Goal: Task Accomplishment & Management: Use online tool/utility

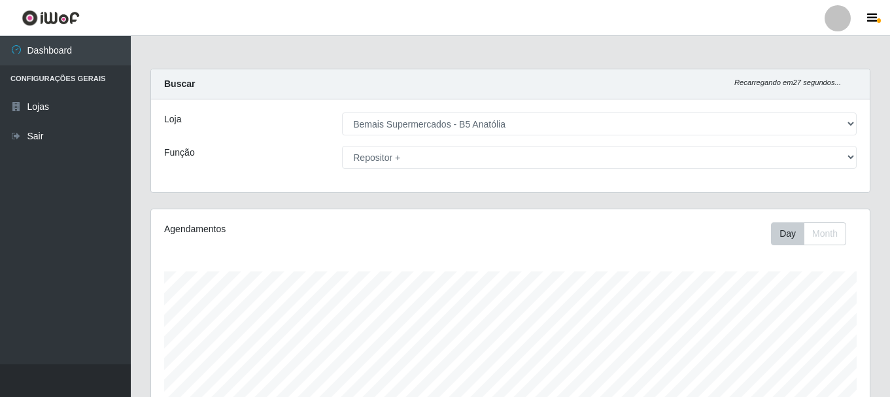
select select "405"
select select "82"
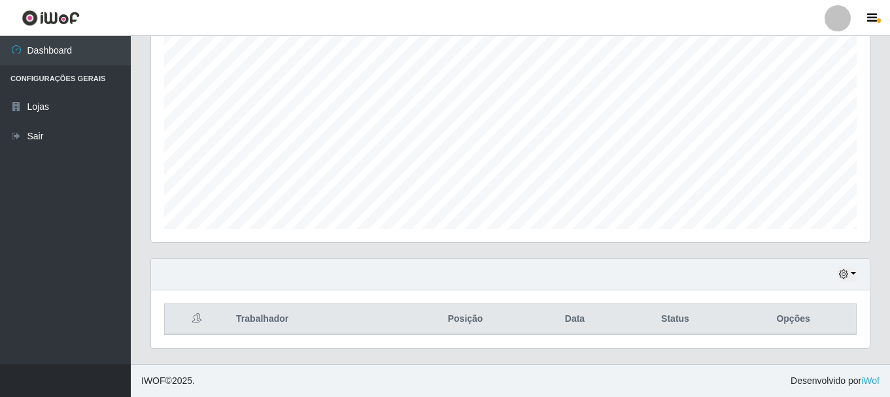
scroll to position [272, 719]
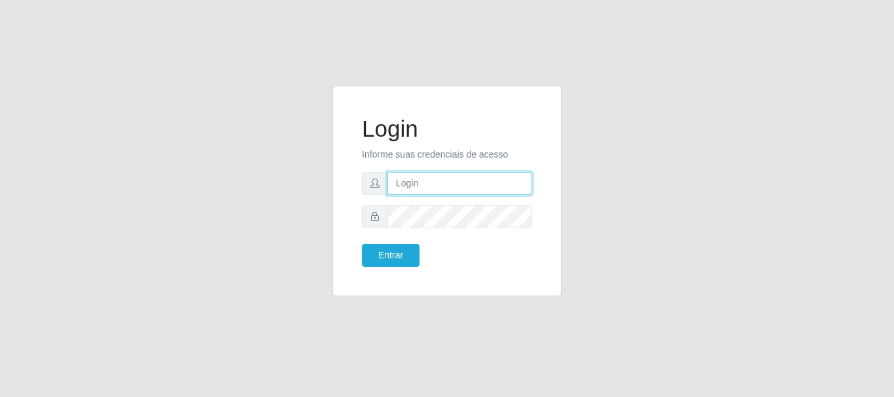
click at [404, 182] on input "text" at bounding box center [459, 183] width 145 height 23
type input "ritaiwof@B5"
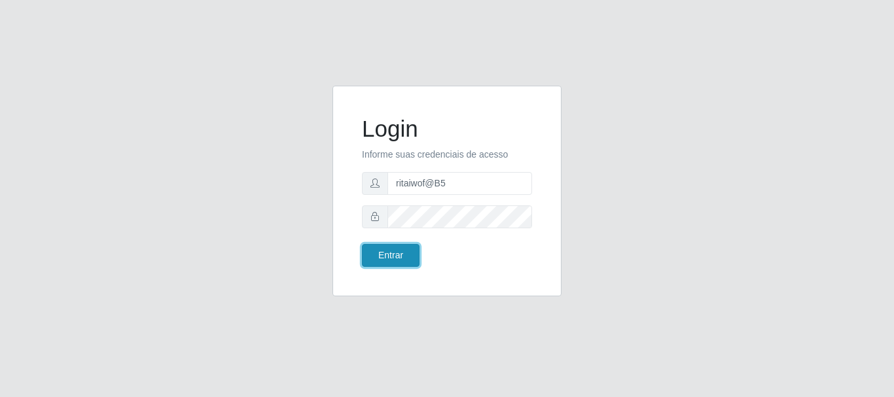
click at [398, 255] on button "Entrar" at bounding box center [391, 255] width 58 height 23
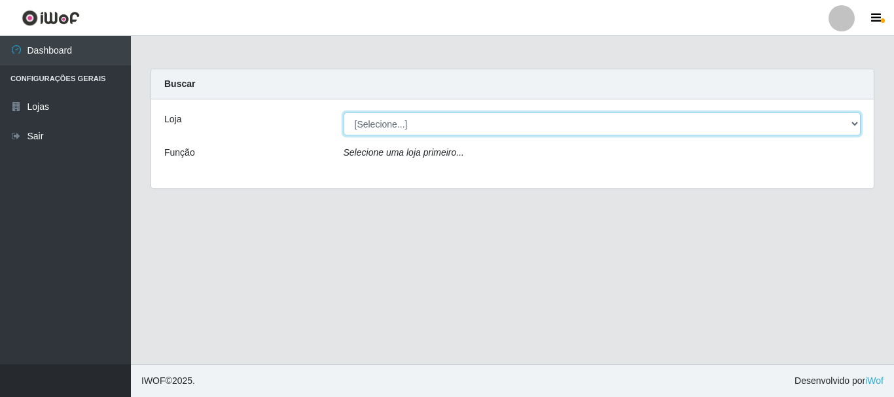
click at [853, 120] on select "[Selecione...] Bemais Supermercados - B5 Anatólia" at bounding box center [602, 124] width 518 height 23
select select "405"
click at [343, 113] on select "[Selecione...] Bemais Supermercados - B5 Anatólia" at bounding box center [602, 124] width 518 height 23
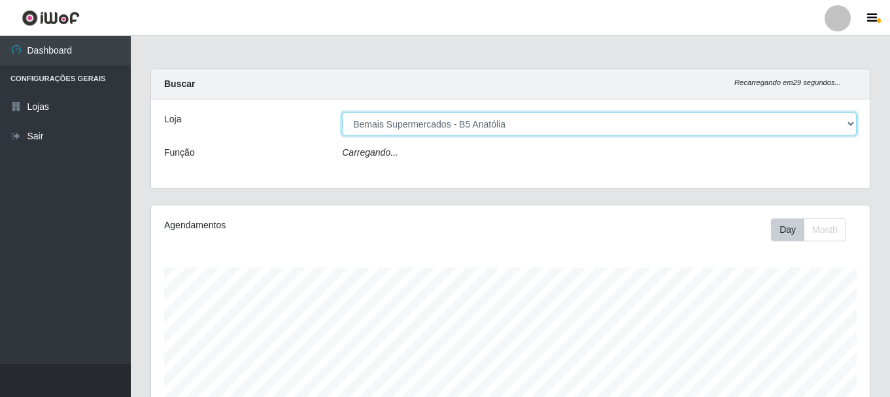
scroll to position [272, 719]
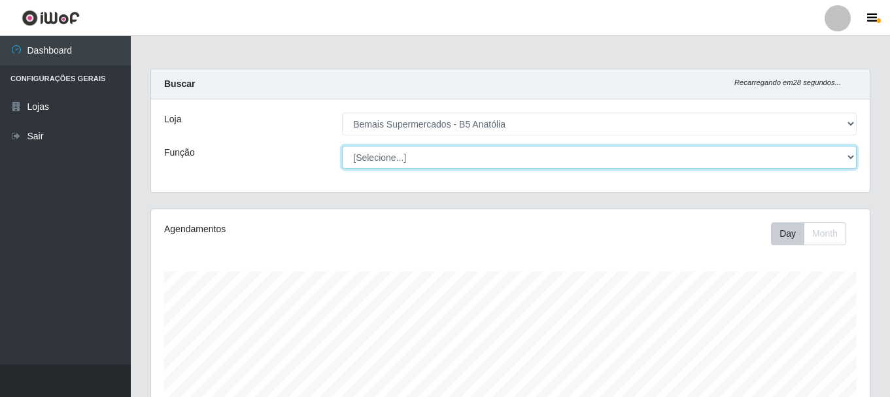
click at [854, 158] on select "[Selecione...] ASG ASG + ASG ++ Auxiliar de Estacionamento Auxiliar de Estacion…" at bounding box center [599, 157] width 515 height 23
click at [846, 153] on select "[Selecione...] ASG ASG + ASG ++ Auxiliar de Estacionamento Auxiliar de Estacion…" at bounding box center [599, 157] width 515 height 23
click at [342, 146] on select "[Selecione...] ASG ASG + ASG ++ Auxiliar de Estacionamento Auxiliar de Estacion…" at bounding box center [599, 157] width 515 height 23
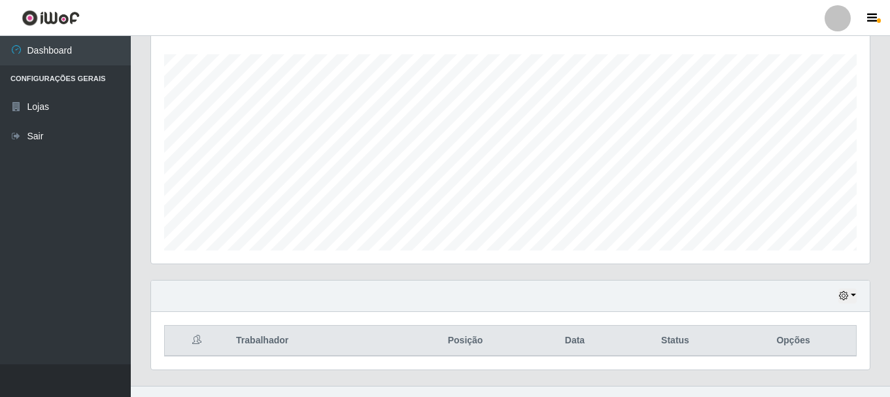
scroll to position [239, 0]
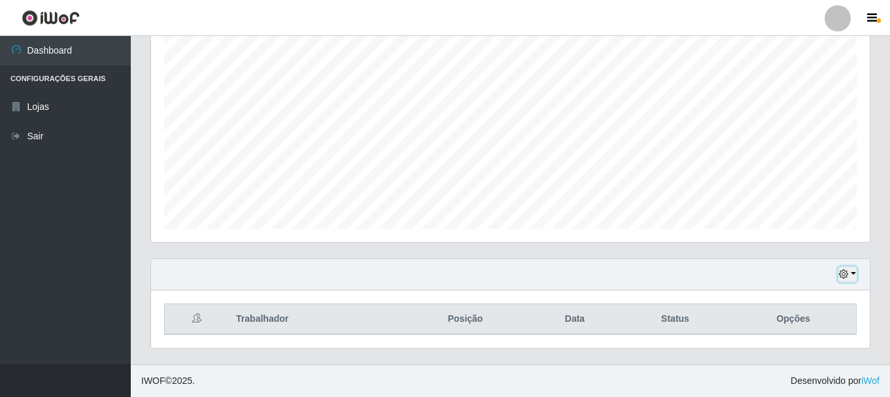
click at [843, 274] on icon "button" at bounding box center [843, 274] width 9 height 9
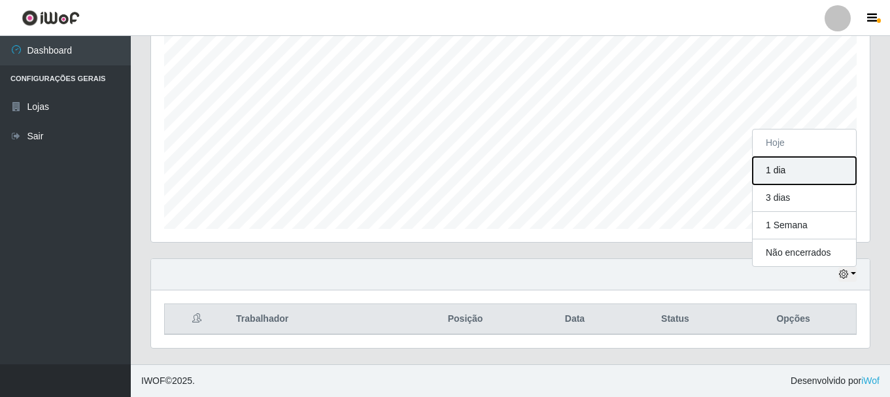
click at [775, 173] on button "1 dia" at bounding box center [804, 170] width 103 height 27
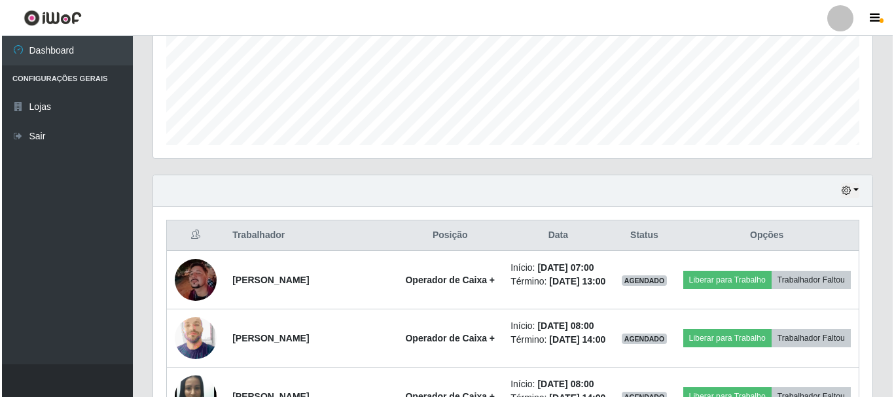
scroll to position [501, 0]
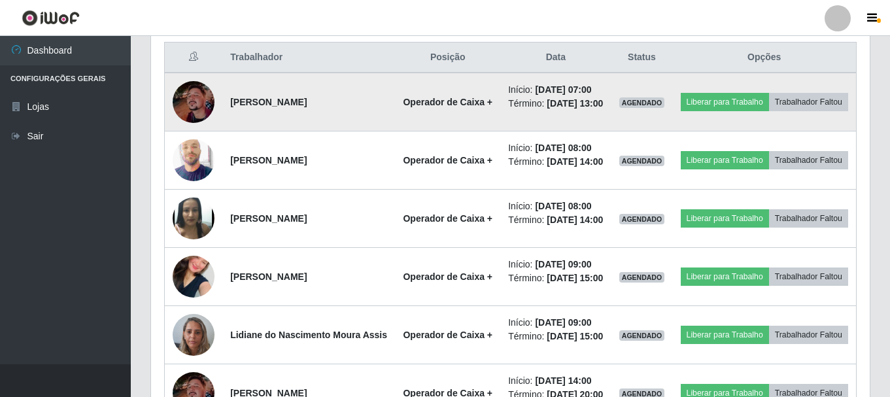
click at [200, 112] on img at bounding box center [194, 102] width 42 height 42
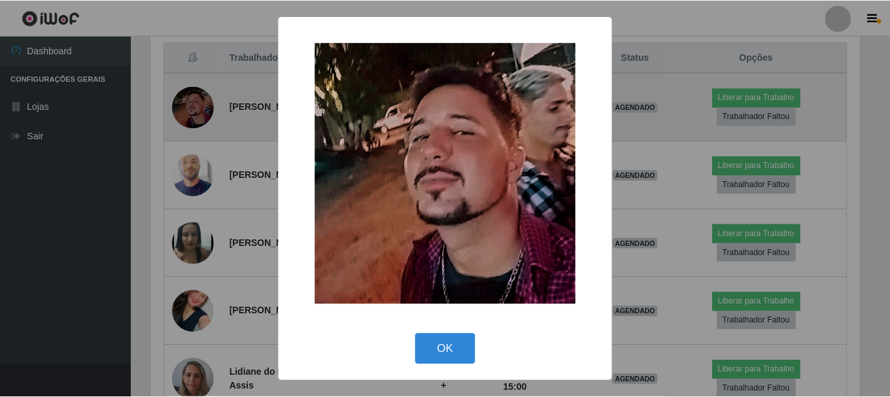
scroll to position [272, 713]
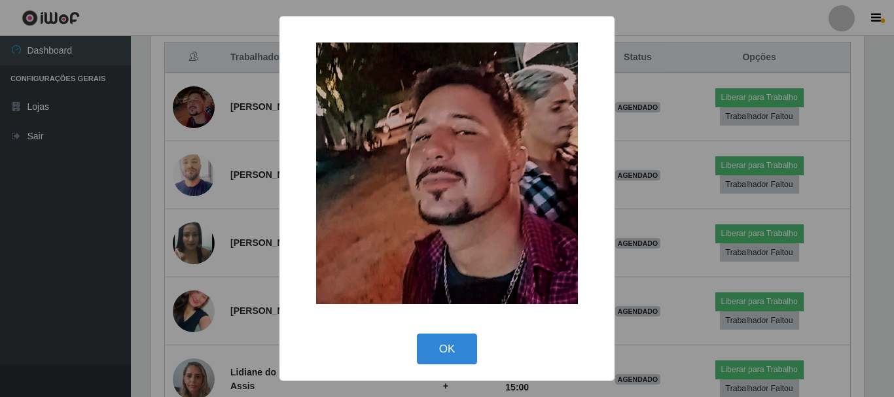
click at [635, 133] on div "× OK Cancel" at bounding box center [447, 198] width 894 height 397
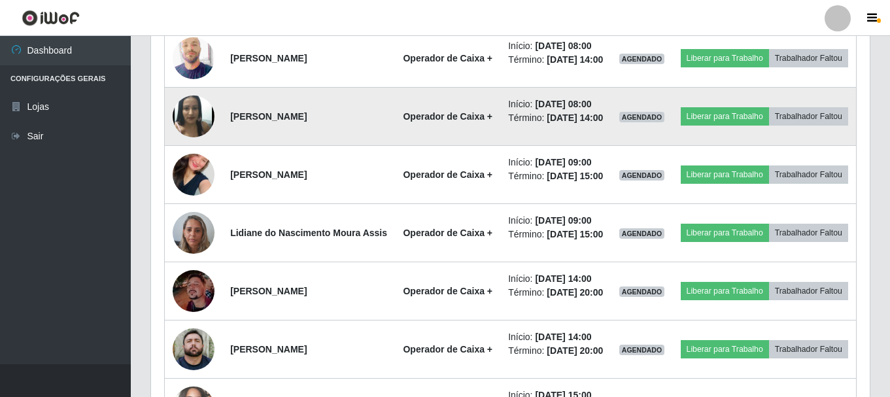
scroll to position [631, 0]
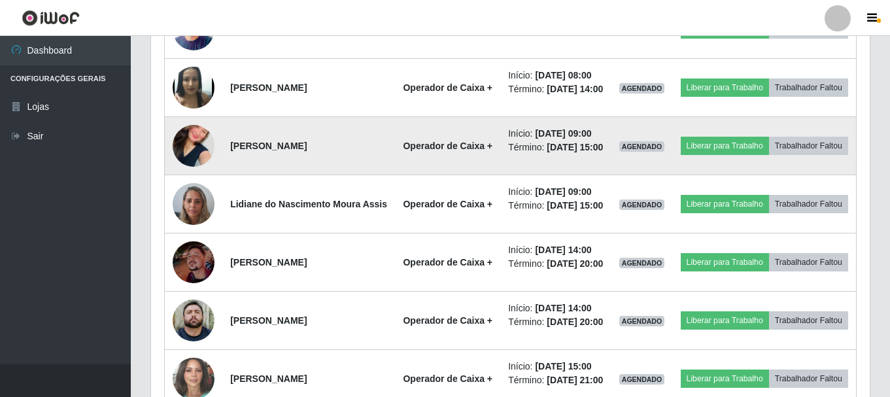
click at [198, 183] on img at bounding box center [194, 146] width 42 height 75
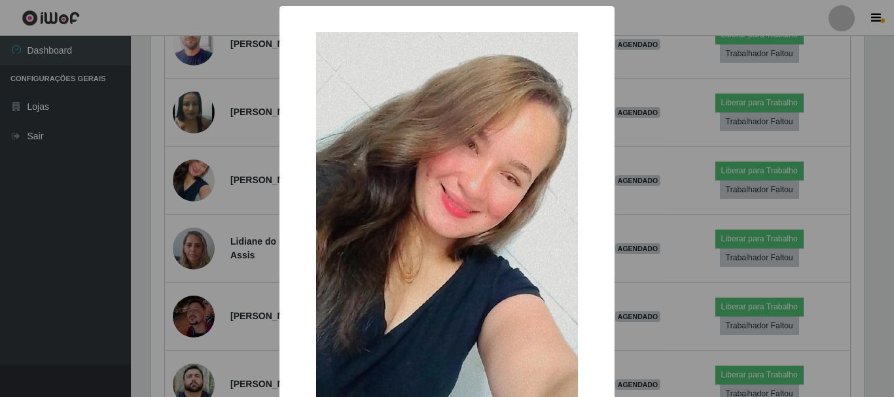
click at [669, 153] on div "× OK Cancel" at bounding box center [447, 198] width 894 height 397
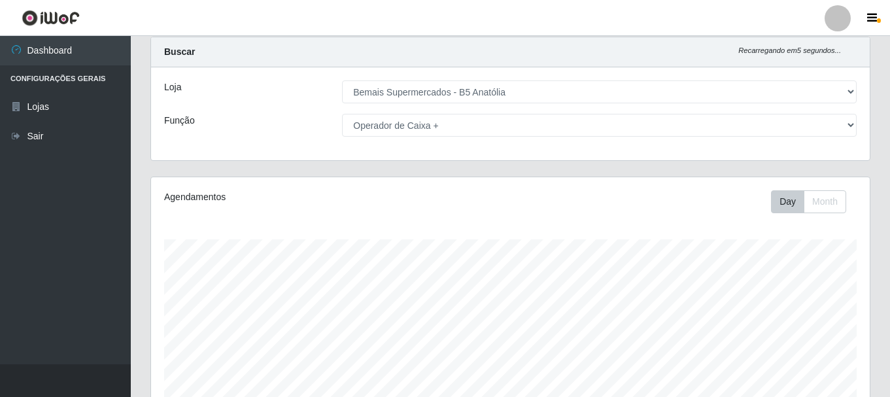
scroll to position [0, 0]
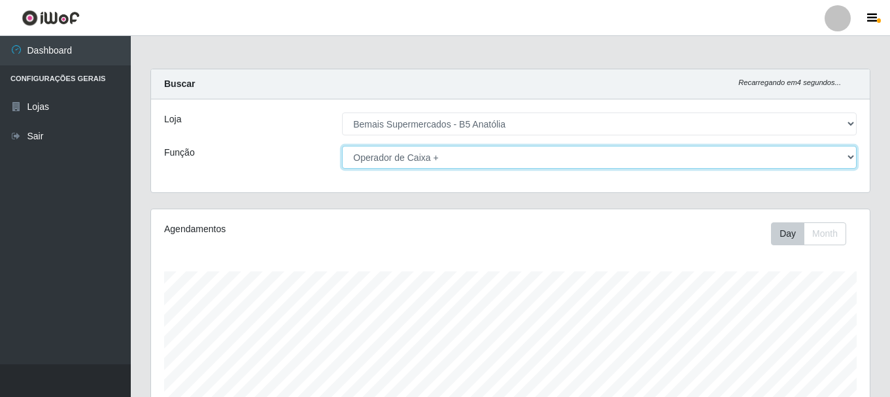
drag, startPoint x: 856, startPoint y: 158, endPoint x: 834, endPoint y: 163, distance: 22.1
click at [854, 158] on select "[Selecione...] ASG ASG + ASG ++ Auxiliar de Estacionamento Auxiliar de Estacion…" at bounding box center [599, 157] width 515 height 23
click at [342, 146] on select "[Selecione...] ASG ASG + ASG ++ Auxiliar de Estacionamento Auxiliar de Estacion…" at bounding box center [599, 157] width 515 height 23
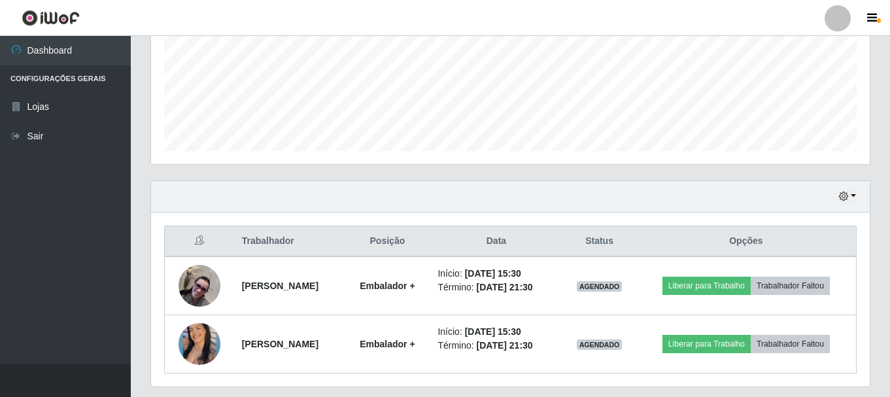
scroll to position [355, 0]
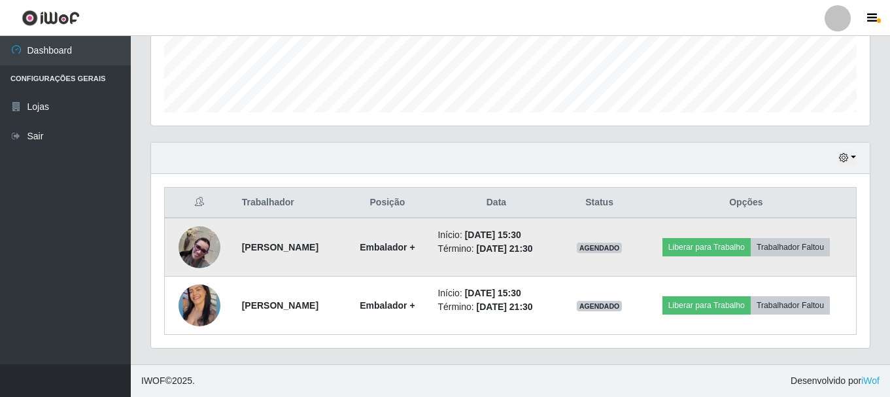
click at [207, 251] on img at bounding box center [200, 247] width 42 height 42
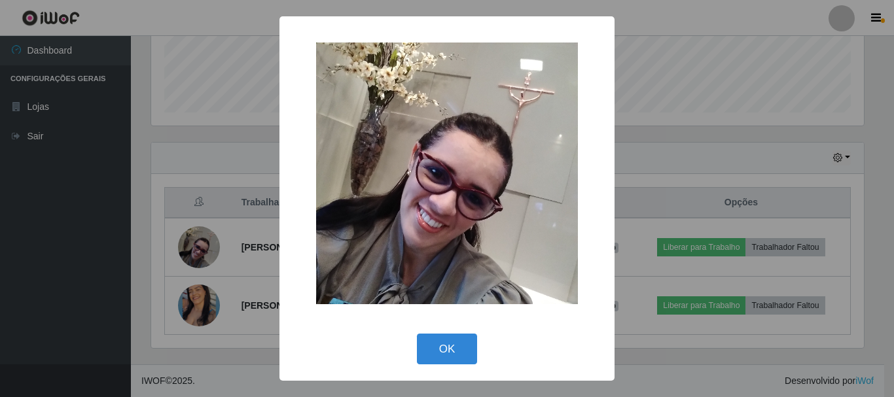
click at [768, 144] on div "× OK Cancel" at bounding box center [447, 198] width 894 height 397
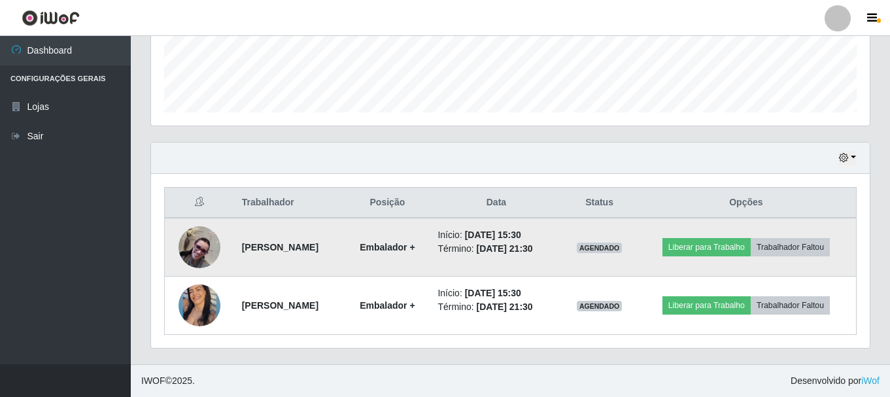
scroll to position [272, 719]
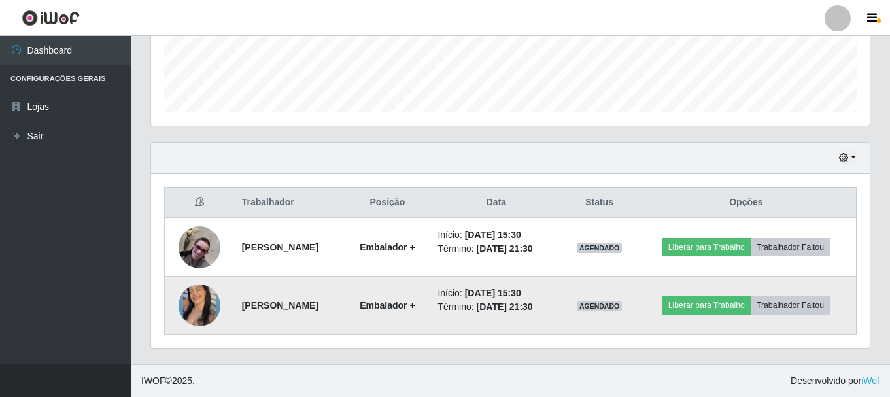
click at [205, 311] on img at bounding box center [200, 305] width 42 height 52
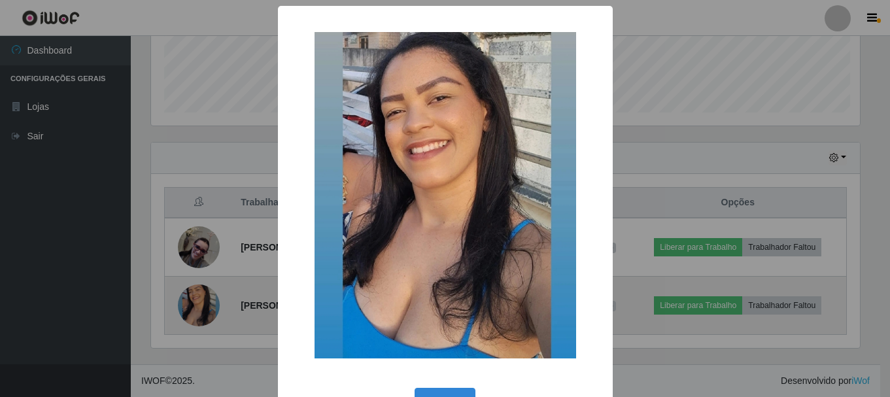
scroll to position [272, 713]
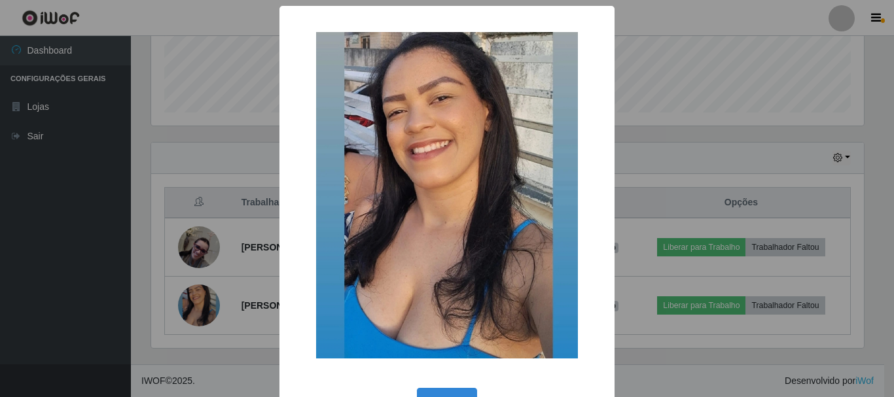
click at [665, 145] on div "× OK Cancel" at bounding box center [447, 198] width 894 height 397
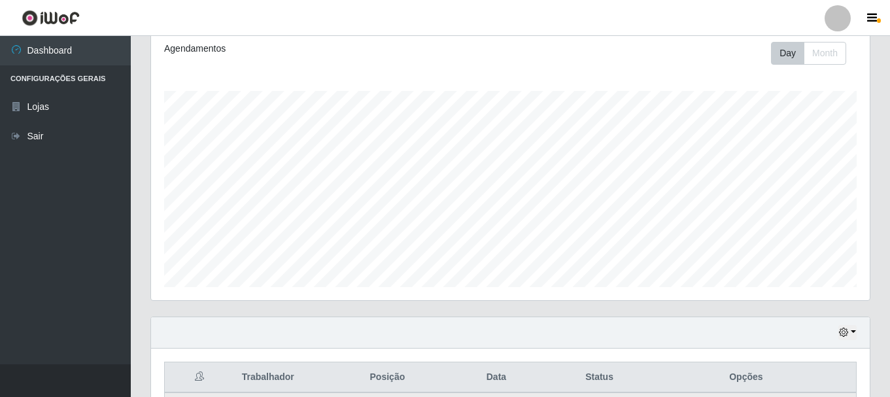
scroll to position [28, 0]
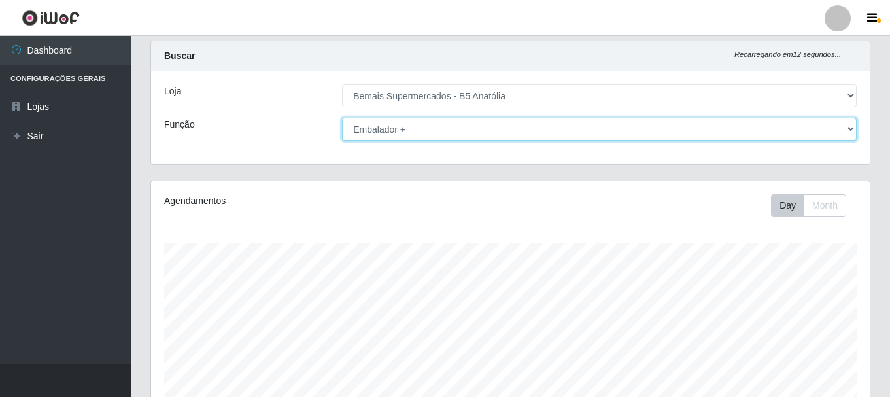
drag, startPoint x: 848, startPoint y: 128, endPoint x: 840, endPoint y: 139, distance: 13.6
click at [848, 130] on select "[Selecione...] ASG ASG + ASG ++ Auxiliar de Estacionamento Auxiliar de Estacion…" at bounding box center [599, 129] width 515 height 23
click at [342, 118] on select "[Selecione...] ASG ASG + ASG ++ Auxiliar de Estacionamento Auxiliar de Estacion…" at bounding box center [599, 129] width 515 height 23
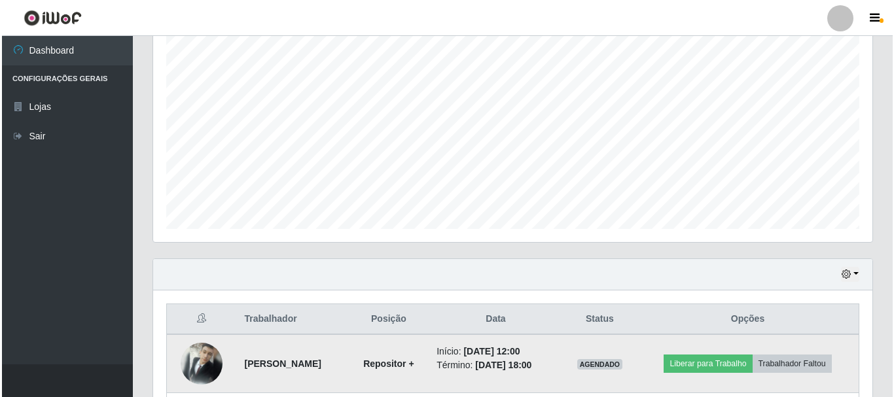
scroll to position [355, 0]
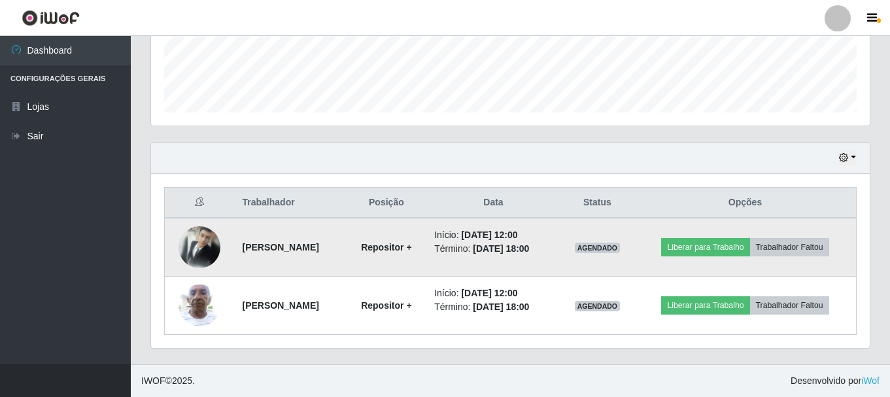
click at [199, 257] on img at bounding box center [200, 247] width 42 height 42
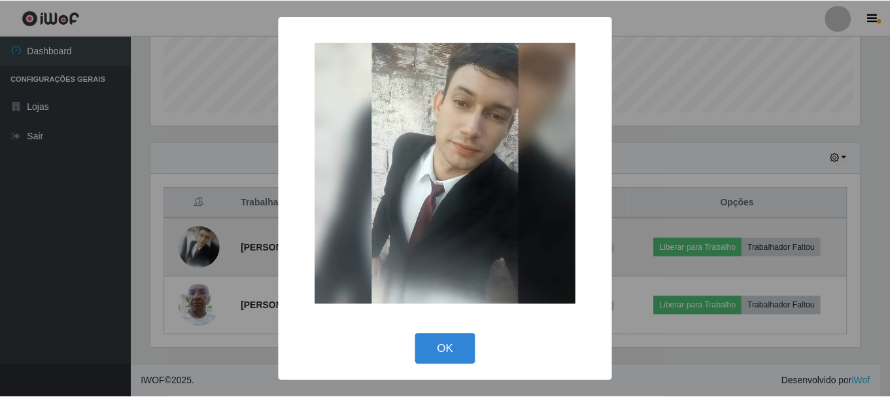
scroll to position [272, 713]
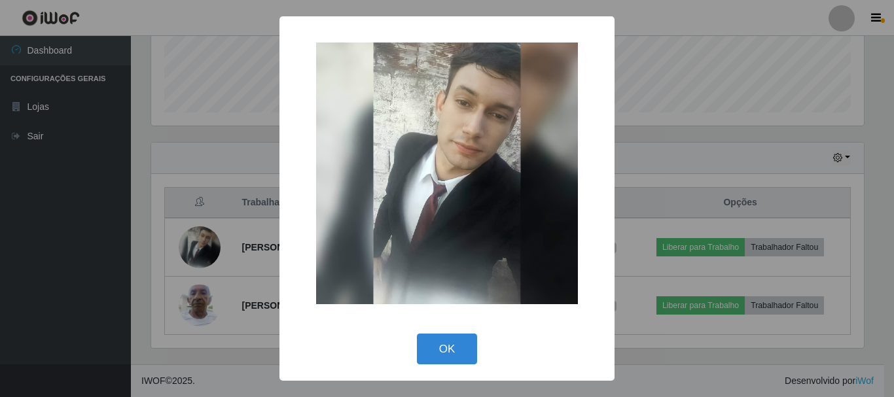
click at [661, 128] on div "× OK Cancel" at bounding box center [447, 198] width 894 height 397
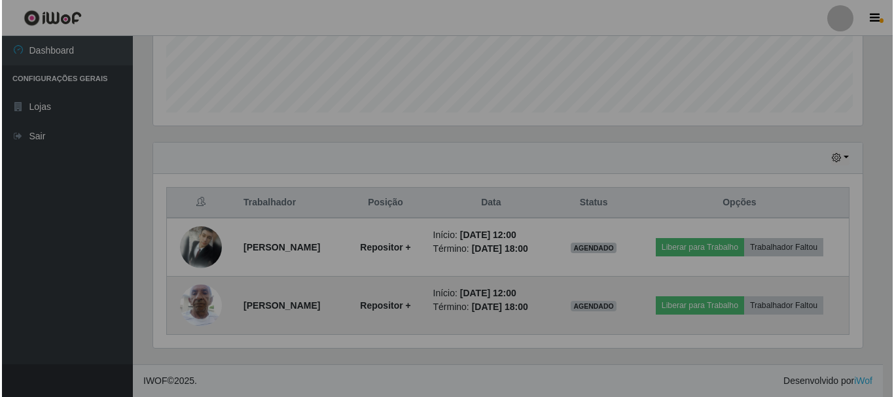
scroll to position [272, 719]
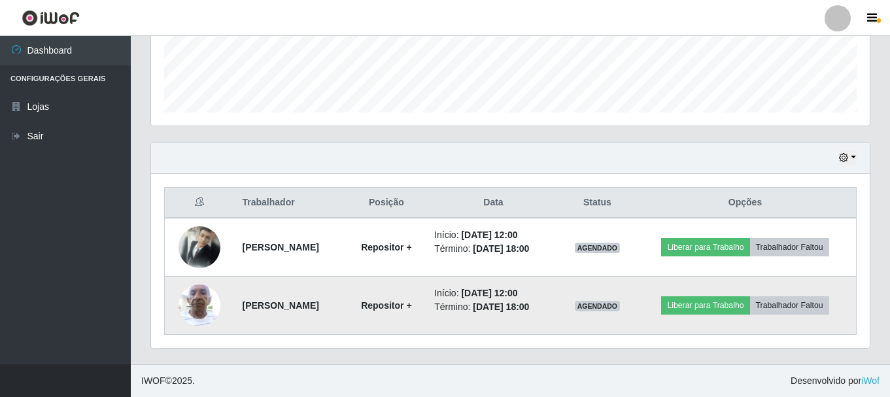
click at [188, 309] on img at bounding box center [200, 305] width 42 height 56
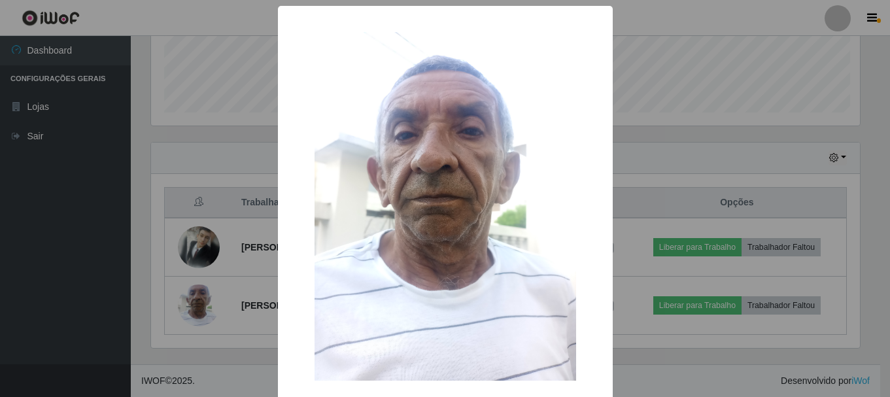
scroll to position [272, 713]
click at [678, 154] on div "× OK Cancel" at bounding box center [447, 198] width 894 height 397
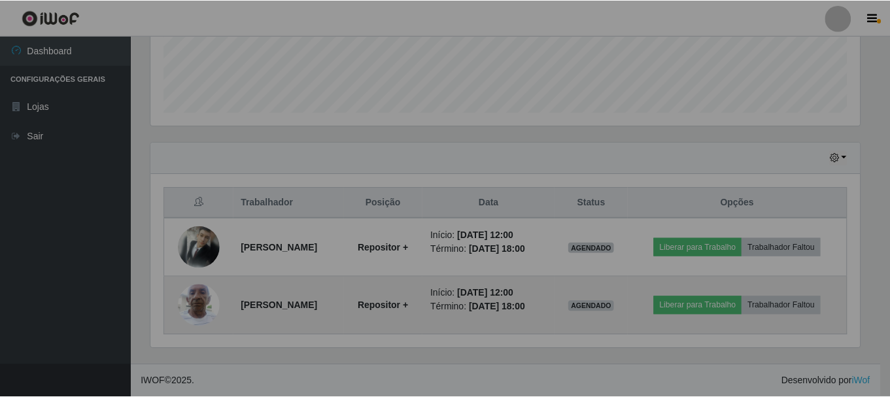
scroll to position [272, 719]
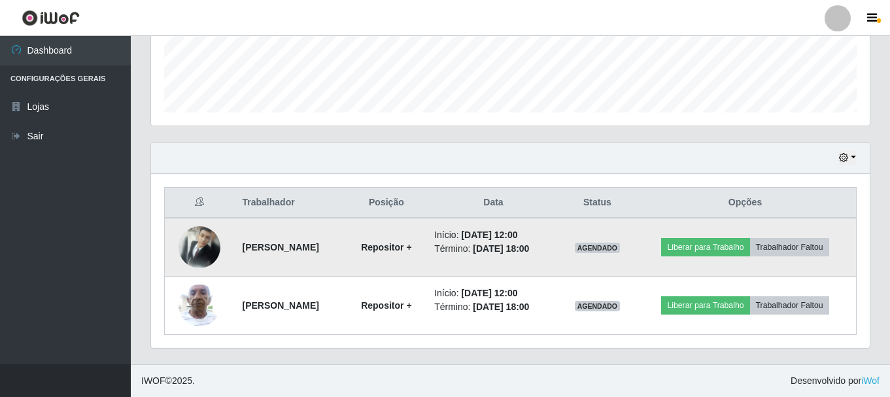
click at [188, 245] on img at bounding box center [200, 247] width 42 height 42
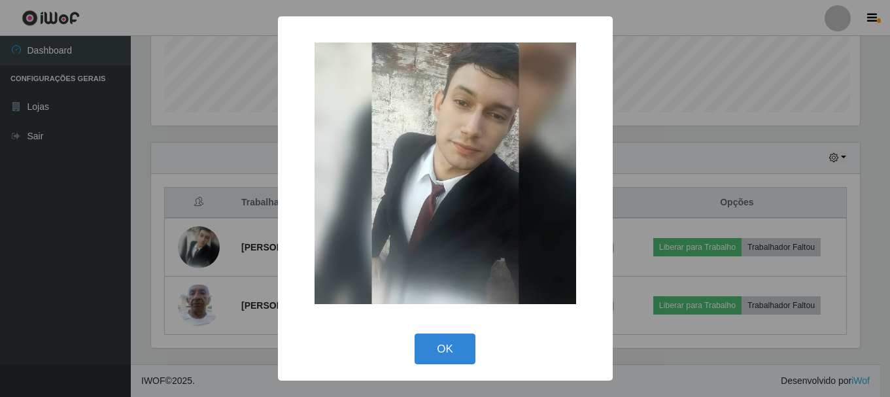
scroll to position [272, 713]
click at [678, 162] on div "× OK Cancel" at bounding box center [447, 198] width 894 height 397
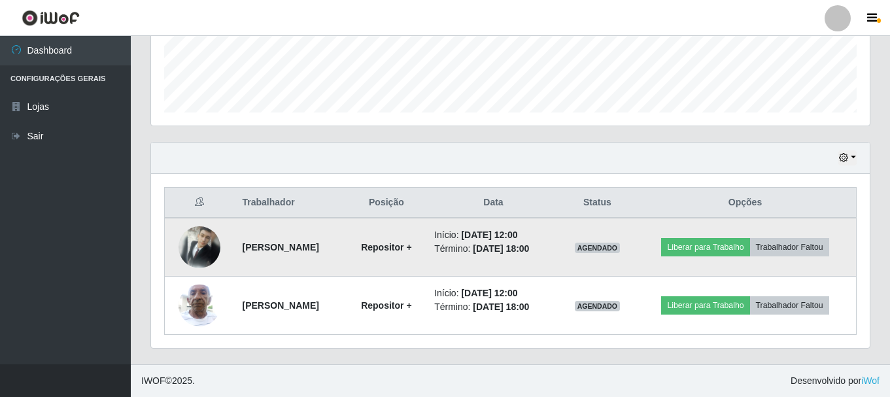
scroll to position [272, 719]
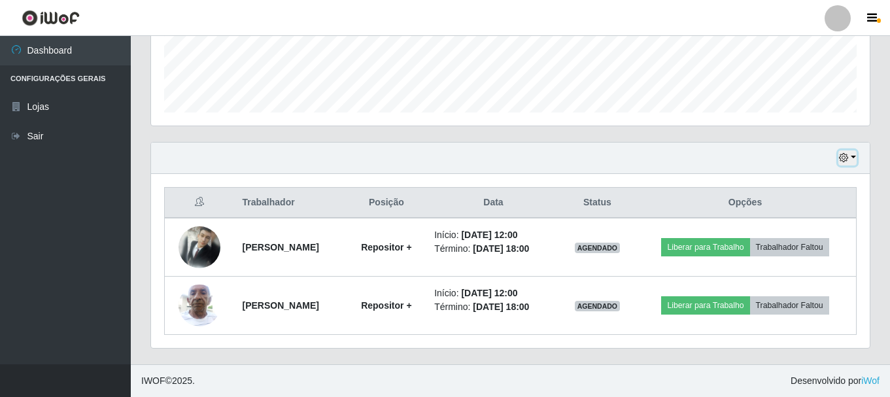
click at [856, 161] on button "button" at bounding box center [848, 157] width 18 height 15
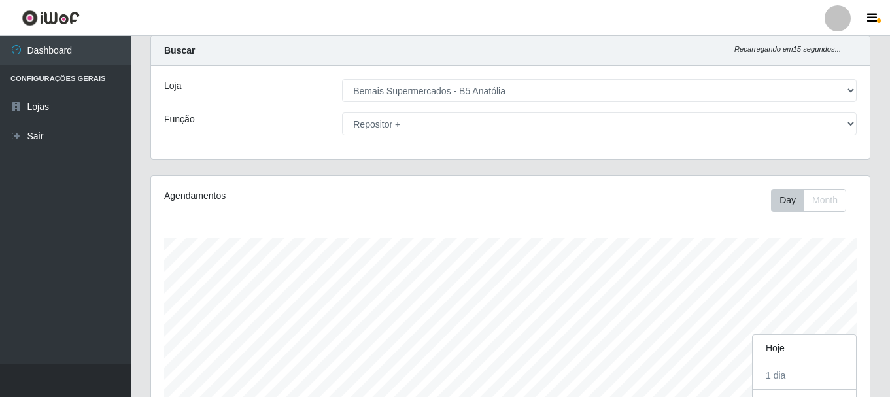
scroll to position [28, 0]
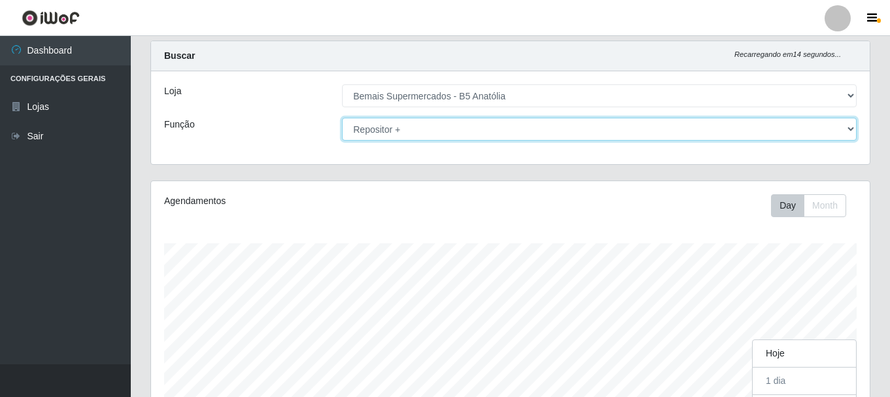
drag, startPoint x: 845, startPoint y: 131, endPoint x: 829, endPoint y: 139, distance: 17.6
click at [845, 131] on select "[Selecione...] ASG ASG + ASG ++ Auxiliar de Estacionamento Auxiliar de Estacion…" at bounding box center [599, 129] width 515 height 23
select select "72"
click at [342, 118] on select "[Selecione...] ASG ASG + ASG ++ Auxiliar de Estacionamento Auxiliar de Estacion…" at bounding box center [599, 129] width 515 height 23
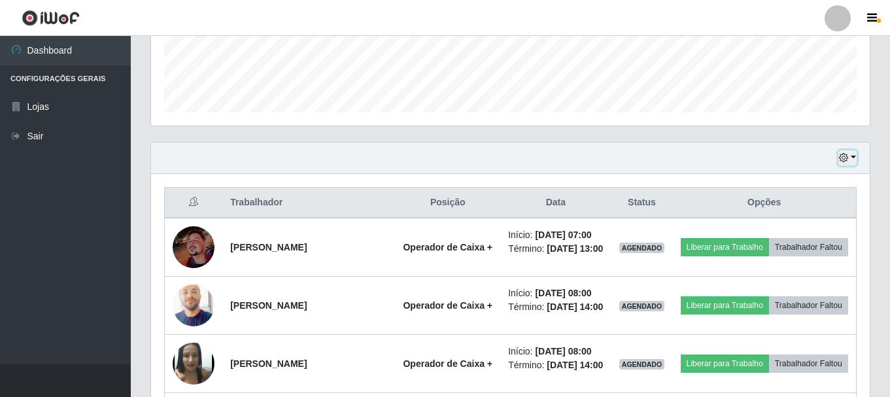
click at [847, 157] on icon "button" at bounding box center [843, 157] width 9 height 9
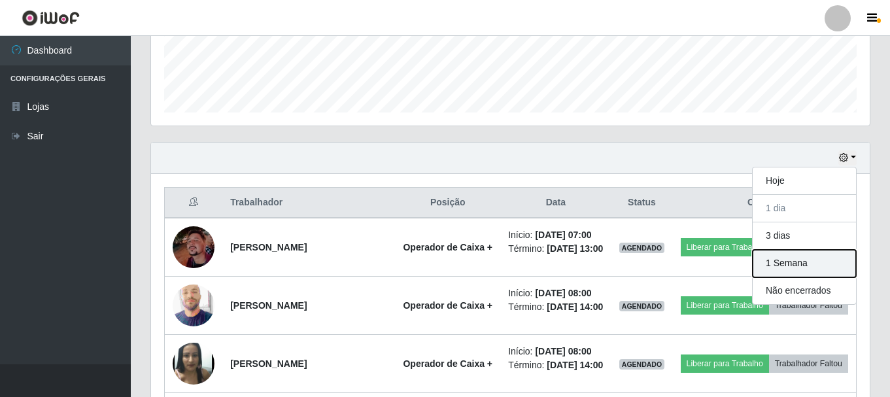
click at [797, 266] on button "1 Semana" at bounding box center [804, 263] width 103 height 27
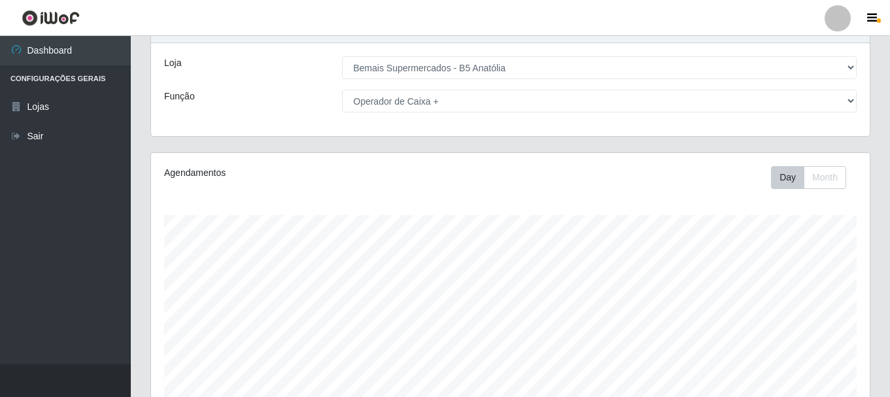
scroll to position [0, 0]
